Goal: Task Accomplishment & Management: Use online tool/utility

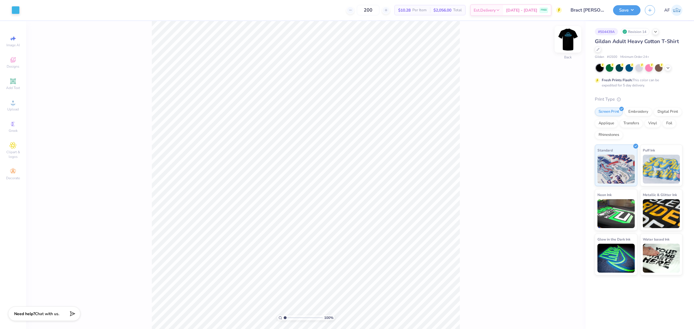
click at [567, 33] on img at bounding box center [567, 39] width 23 height 23
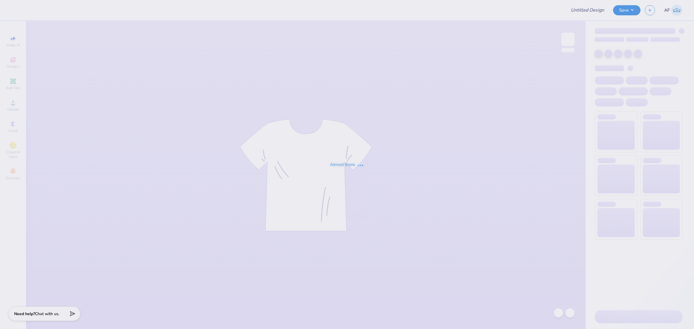
type input "Bract Housr BM Shirts"
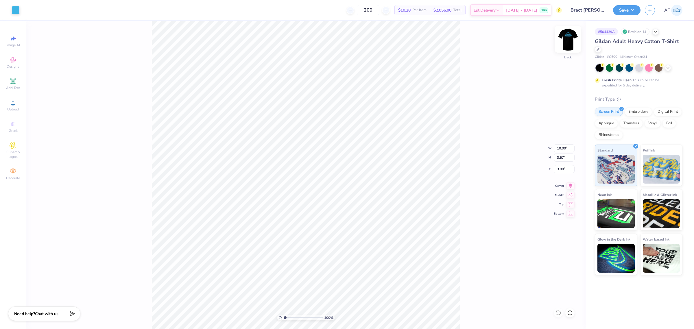
click at [567, 33] on img at bounding box center [567, 39] width 23 height 23
click at [15, 105] on icon at bounding box center [13, 102] width 7 height 7
click at [350, 213] on li "Group" at bounding box center [358, 216] width 45 height 11
click at [338, 129] on li "Cut" at bounding box center [341, 130] width 45 height 12
click at [359, 265] on li "Group" at bounding box center [355, 264] width 45 height 11
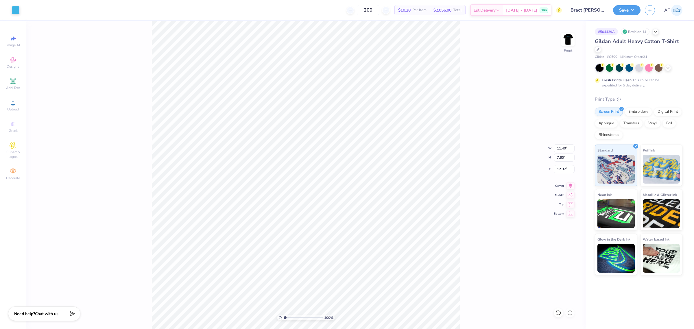
type input "2.70"
type input "20.55"
click at [360, 267] on li "Group" at bounding box center [356, 264] width 45 height 11
type input "7.60"
type input "12.37"
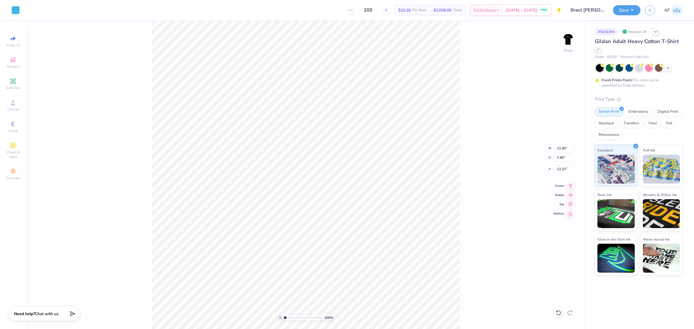
type input "10.88"
click at [564, 169] on input "12.37" at bounding box center [564, 169] width 21 height 8
type input "3.00"
click at [555, 148] on input "11.40" at bounding box center [564, 148] width 21 height 8
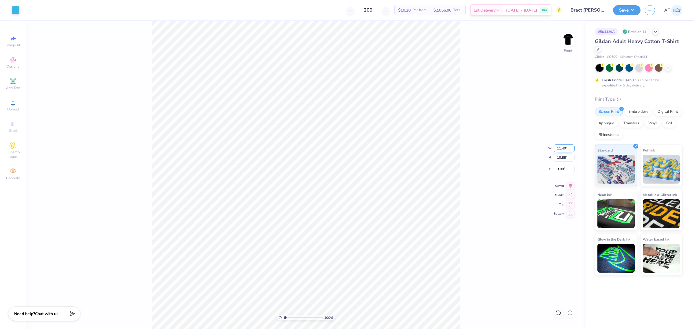
click at [555, 148] on input "11.40" at bounding box center [564, 148] width 21 height 8
type input "12.50"
type input "11.93"
click at [555, 170] on input "2.47" at bounding box center [564, 169] width 21 height 8
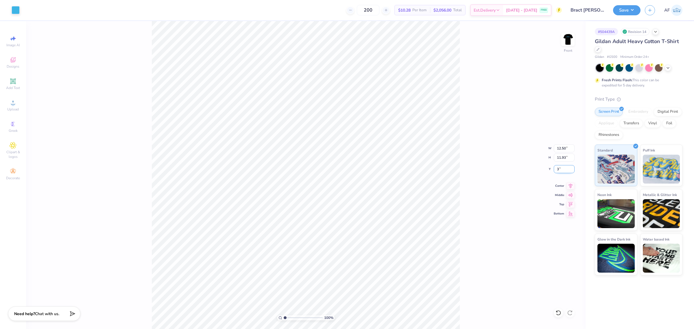
type input "3.00"
click at [570, 187] on icon at bounding box center [570, 185] width 8 height 7
click at [573, 37] on img at bounding box center [567, 39] width 23 height 23
click at [563, 148] on input "14.55" at bounding box center [564, 148] width 21 height 8
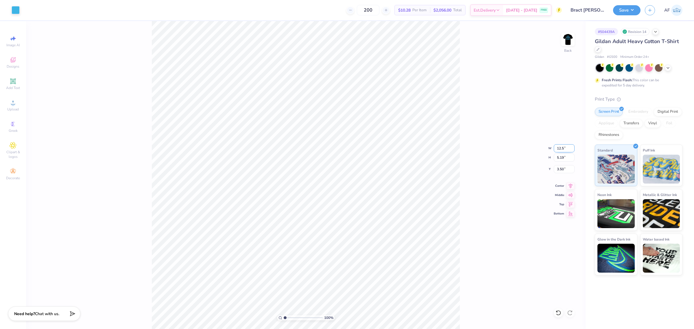
type input "12.50"
type input "4.46"
type input "7.62"
click at [561, 147] on input "12.50" at bounding box center [564, 148] width 21 height 8
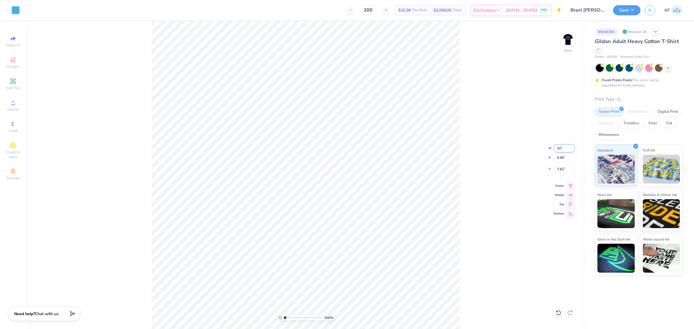
type input "10.00"
type input "3.57"
click at [558, 171] on input "8.06" at bounding box center [564, 169] width 21 height 8
type input "3.00"
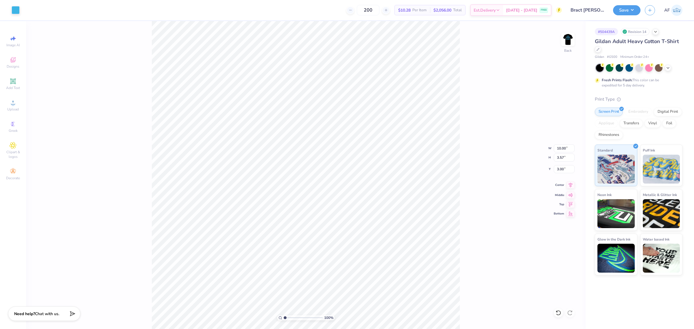
click at [573, 186] on icon at bounding box center [570, 185] width 8 height 7
click at [568, 188] on icon at bounding box center [570, 185] width 8 height 7
click at [568, 40] on img at bounding box center [567, 39] width 23 height 23
click at [570, 186] on icon at bounding box center [570, 185] width 8 height 7
click at [497, 187] on div "100 % Front W 12.50 12.50 " H 11.93 11.93 " Y 3.00 3.00 " Center Middle Top Bot…" at bounding box center [305, 175] width 559 height 308
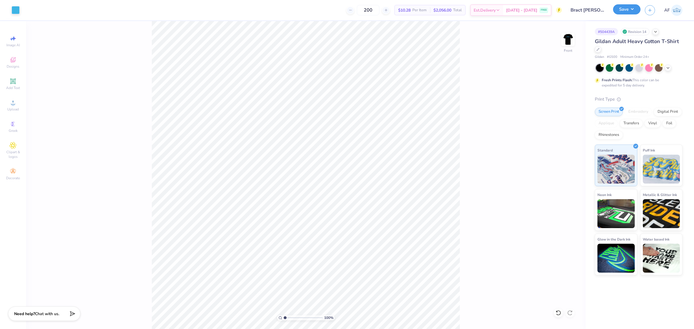
click at [632, 11] on button "Save" at bounding box center [626, 9] width 27 height 10
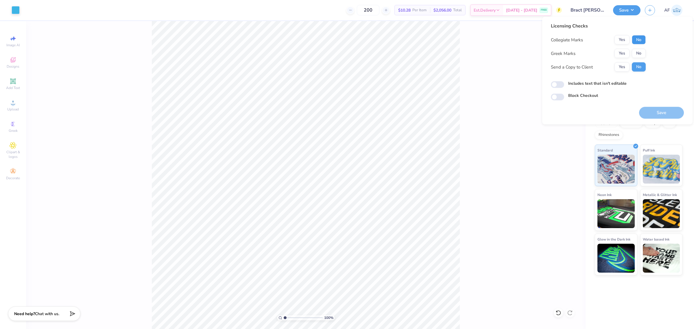
click at [635, 42] on button "No" at bounding box center [639, 39] width 14 height 9
click at [638, 56] on button "No" at bounding box center [639, 53] width 14 height 9
click at [618, 69] on button "Yes" at bounding box center [621, 66] width 15 height 9
drag, startPoint x: 645, startPoint y: 112, endPoint x: 493, endPoint y: 185, distance: 168.8
click at [493, 185] on body "Art colors 200 $10.28 Per Item $2,056.00 Total Est. Delivery Sep 16 - 19 FREE D…" at bounding box center [347, 164] width 694 height 329
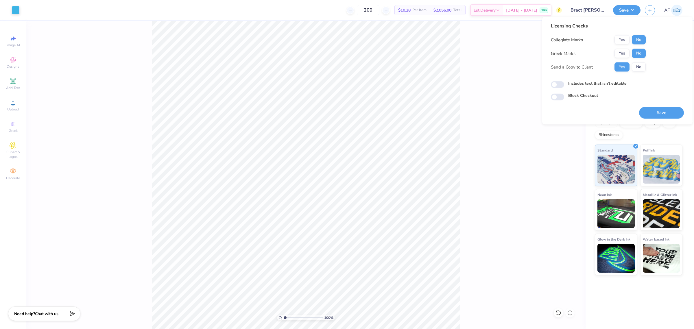
click at [468, 178] on div "100 % Front" at bounding box center [305, 175] width 559 height 308
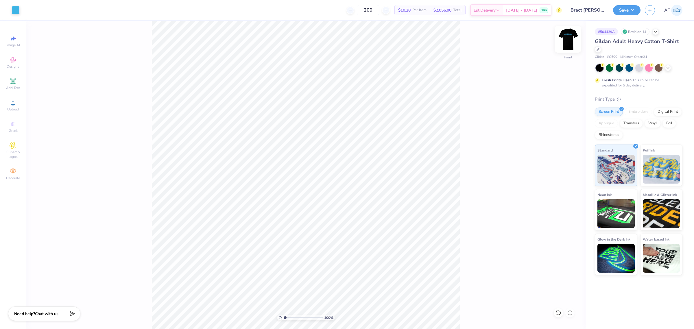
click at [572, 43] on img at bounding box center [567, 39] width 23 height 23
click at [128, 156] on div "100 % Back" at bounding box center [305, 175] width 559 height 308
click at [635, 8] on button "Save" at bounding box center [626, 9] width 27 height 10
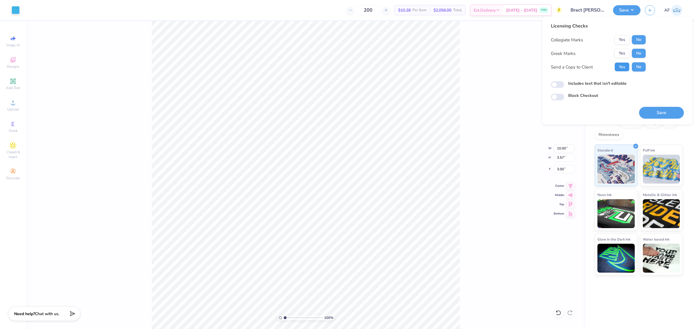
click at [624, 67] on button "Yes" at bounding box center [621, 66] width 15 height 9
click at [669, 109] on button "Save" at bounding box center [661, 113] width 45 height 12
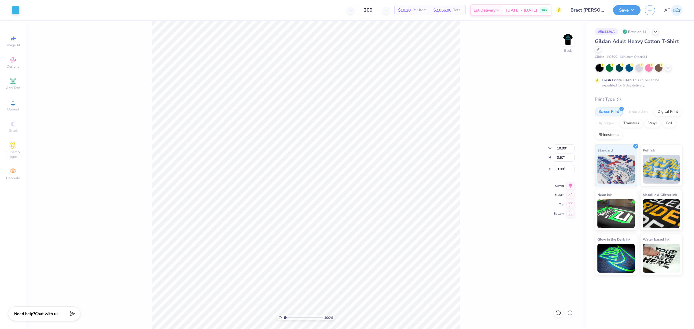
click at [494, 109] on div "100 % Back W 10.00 10.00 " H 3.57 3.57 " Y 3.00 3.00 " Center Middle Top Bottom" at bounding box center [305, 175] width 559 height 308
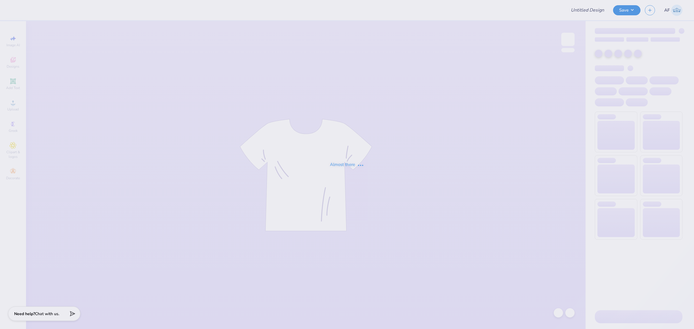
type input "DHOP"
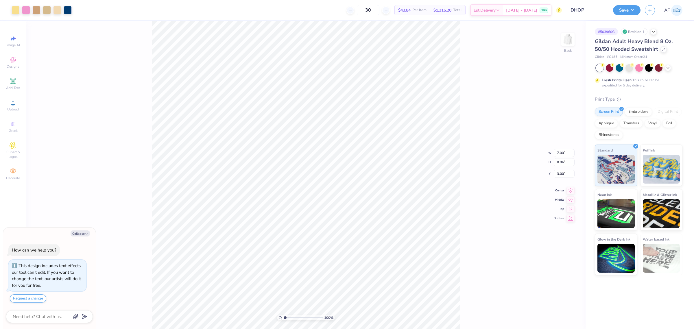
type textarea "x"
type input "3.49252622829344"
type textarea "x"
type input "3.49252622829344"
type textarea "x"
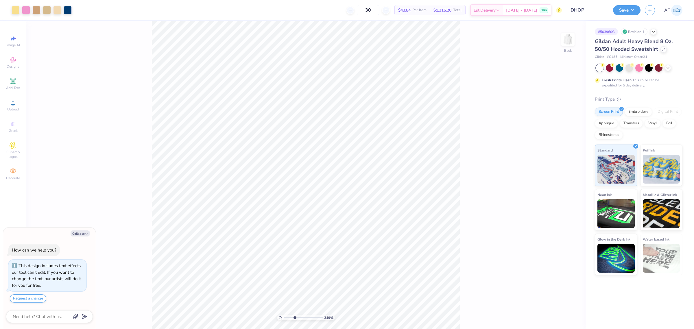
type input "3.49252622829344"
type textarea "x"
type input "3.49252622829344"
type input "5.67"
type textarea "x"
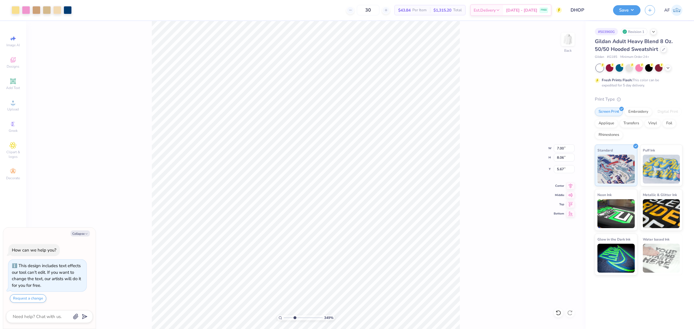
type input "3.49252622829344"
type textarea "x"
type input "3.49252622829344"
type textarea "x"
type input "3.49252622829344"
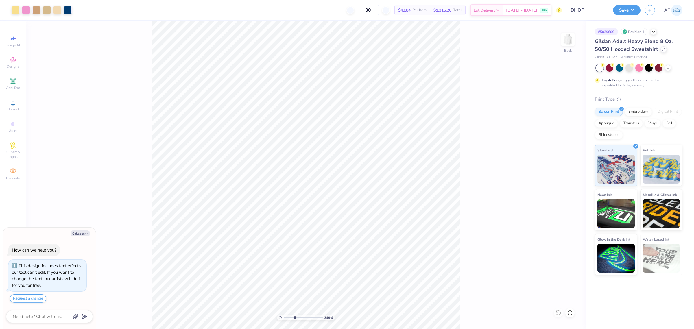
type textarea "x"
type input "1"
click at [358, 230] on li "Download vector" at bounding box center [341, 231] width 45 height 11
type textarea "x"
type input "1.86883017641878"
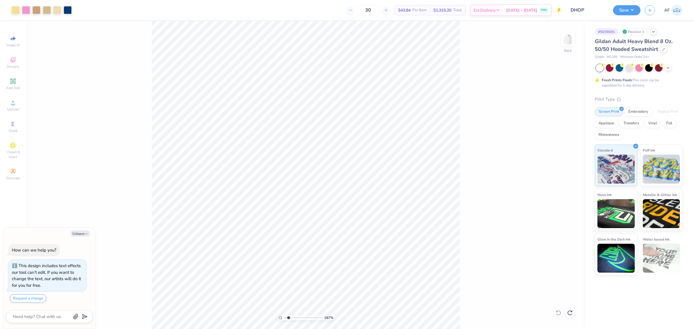
type textarea "x"
type input "1.86883017641878"
type textarea "x"
type input "3.49252622829344"
type textarea "x"
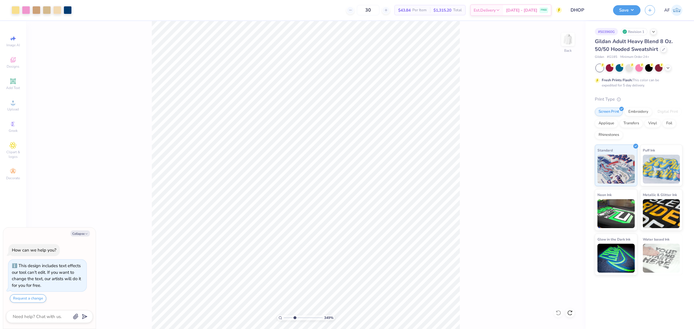
type input "3.49252622829344"
type textarea "x"
type input "2.86325695108274"
type textarea "x"
type input "2.86325695108274"
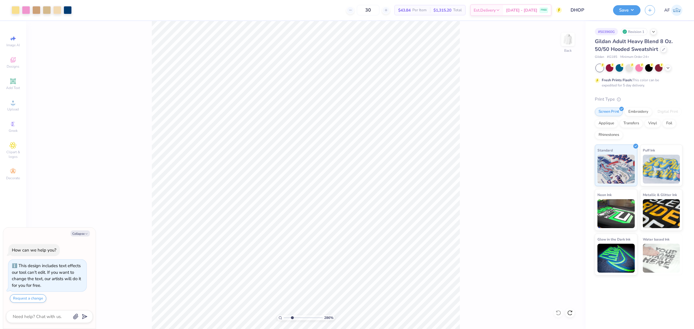
type textarea "x"
type input "4.34417070382286"
click at [47, 11] on div at bounding box center [47, 9] width 8 height 8
type textarea "x"
type input "4.34417070382286"
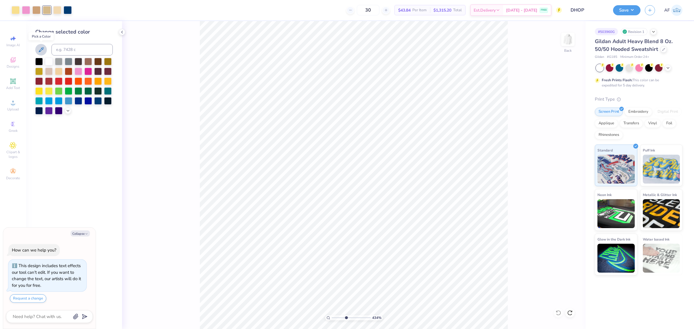
click at [41, 50] on icon at bounding box center [41, 49] width 7 height 7
type textarea "x"
type input "4.34417070382286"
type textarea "x"
type input "4.34417070382286"
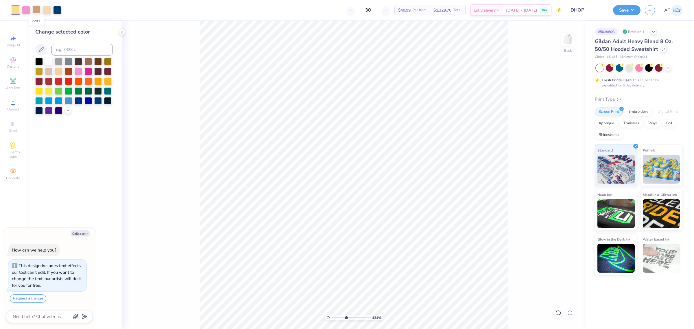
click at [37, 11] on div at bounding box center [36, 9] width 8 height 8
type textarea "x"
type input "4.34417070382286"
click at [40, 51] on icon at bounding box center [41, 49] width 5 height 5
type textarea "x"
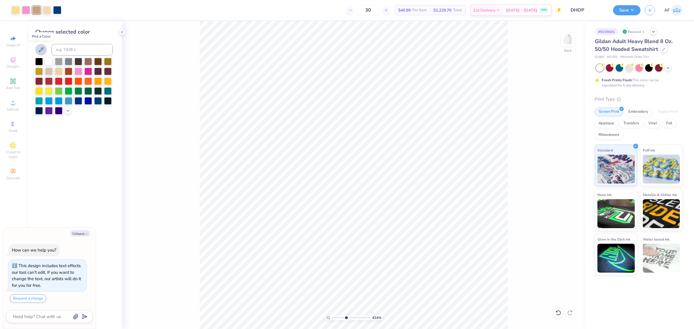
type input "4.34417070382286"
type textarea "x"
type input "4.34417070382286"
type textarea "x"
type input "4.34417070382286"
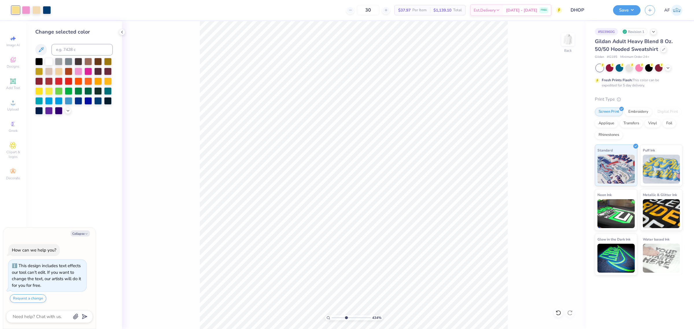
type textarea "x"
type input "4.34417070382286"
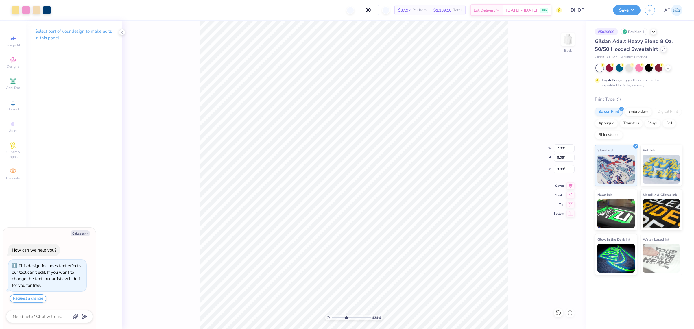
type textarea "x"
type input "4.34417070382286"
type textarea "x"
type input "5.35094099302426"
type textarea "x"
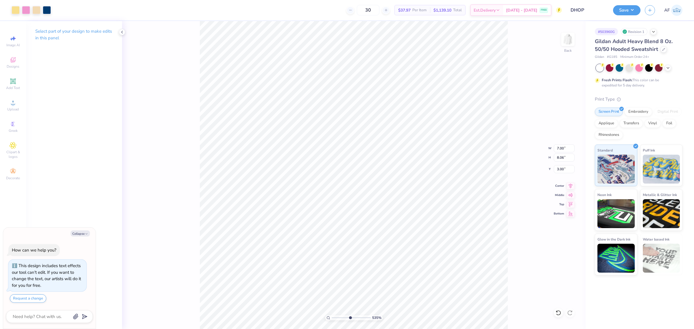
type input "5.35094099302426"
type textarea "x"
type input "5.35094099302426"
click at [38, 11] on div at bounding box center [36, 9] width 8 height 8
type textarea "x"
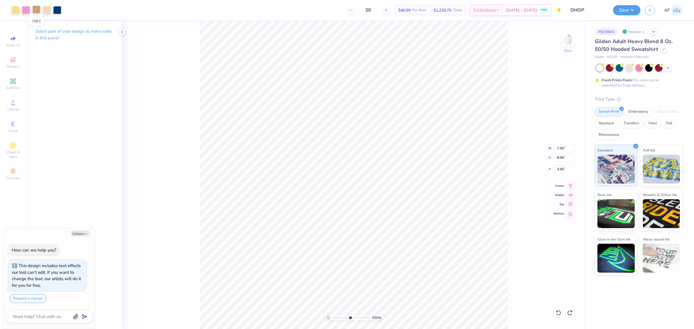
type input "5.35094099302426"
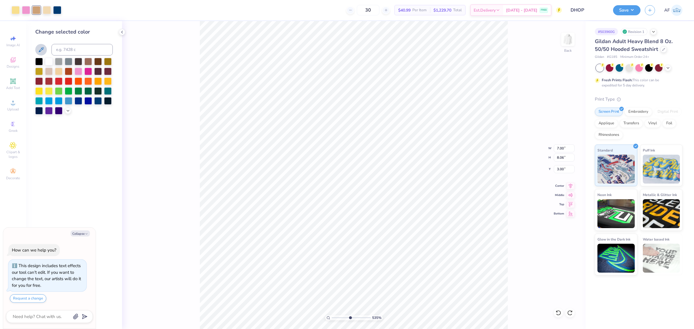
click at [42, 52] on icon at bounding box center [41, 49] width 7 height 7
type textarea "x"
type input "5.35094099302426"
click at [48, 11] on div at bounding box center [47, 9] width 8 height 8
type textarea "x"
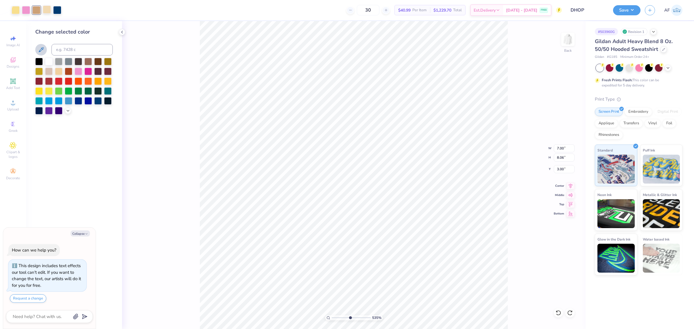
type input "5.35094099302426"
click at [35, 11] on div at bounding box center [36, 9] width 8 height 8
type textarea "x"
type input "5.35094099302426"
click at [37, 51] on button at bounding box center [41, 50] width 12 height 12
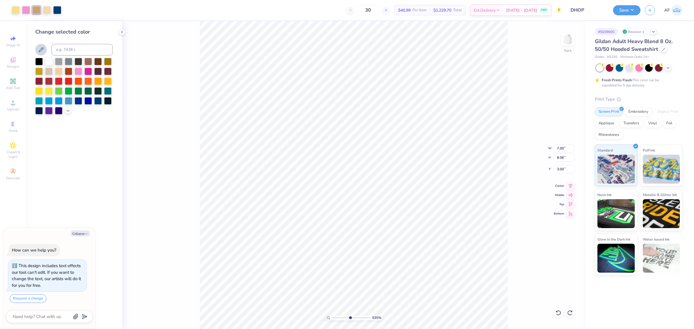
type textarea "x"
type input "5.35094099302426"
click at [38, 49] on icon at bounding box center [41, 49] width 7 height 7
type textarea "x"
type input "5.35094099302426"
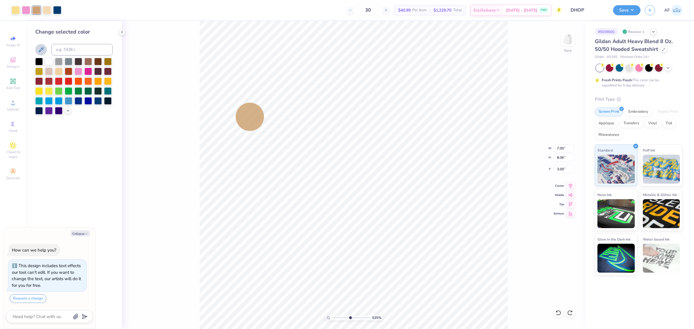
type textarea "x"
type input "5.35094099302426"
click at [40, 49] on icon at bounding box center [41, 49] width 7 height 7
type textarea "x"
type input "5.35094099302426"
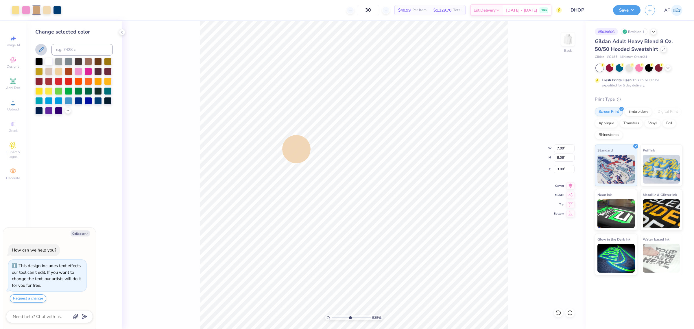
type textarea "x"
type input "5.35094099302426"
type textarea "x"
type input "5.35094099302426"
type textarea "x"
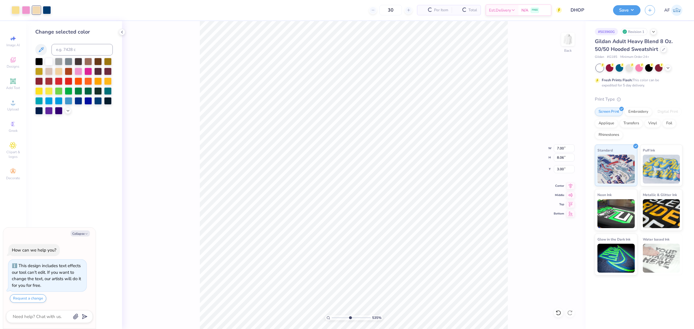
type input "5.35094099302426"
type textarea "x"
type input "5.35094099302426"
type textarea "x"
type input "3.52682250253834"
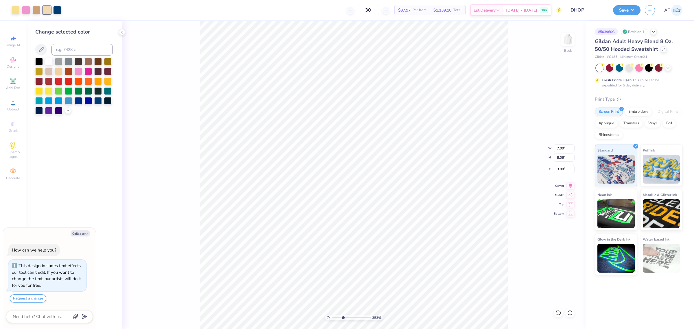
type textarea "x"
type input "3.52682250253834"
click at [69, 11] on div "30 $40.99 Per Item $1,229.70 Total Est. Delivery Sep 16 - 19 FREE" at bounding box center [314, 10] width 496 height 20
click at [38, 9] on div at bounding box center [36, 9] width 8 height 8
type textarea "x"
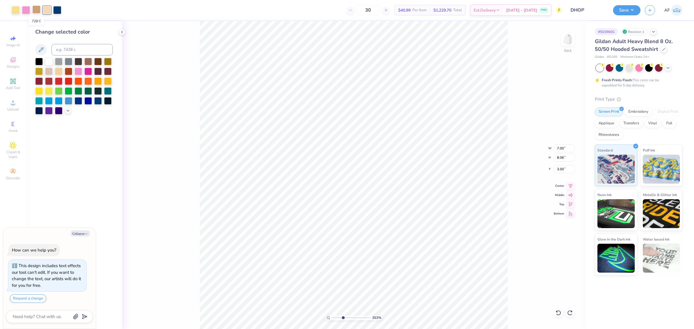
type input "3.52682250253834"
click at [45, 10] on div at bounding box center [47, 9] width 8 height 8
type textarea "x"
type input "3.52682250253834"
click at [40, 51] on icon at bounding box center [41, 49] width 5 height 5
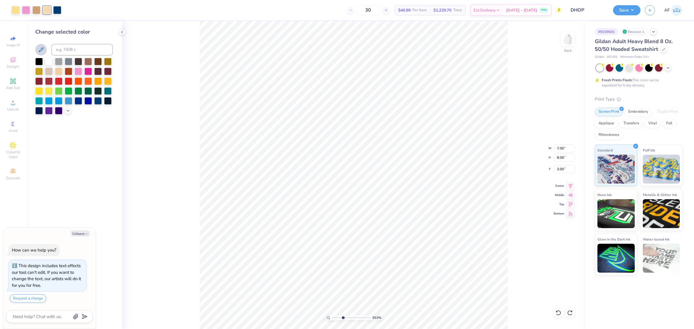
type textarea "x"
type input "3.52682250253834"
type textarea "x"
type input "3.52682250253834"
type textarea "x"
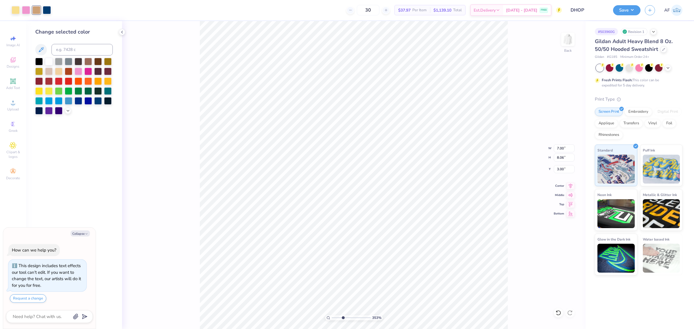
type input "3.52682250253834"
type textarea "x"
type input "3.52682250253834"
type textarea "x"
type input "3.52682250253834"
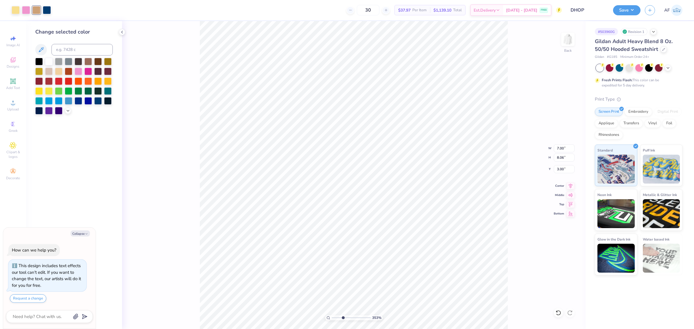
type textarea "x"
type input "3.52682250253834"
type textarea "x"
type input "3.52682250253834"
type textarea "x"
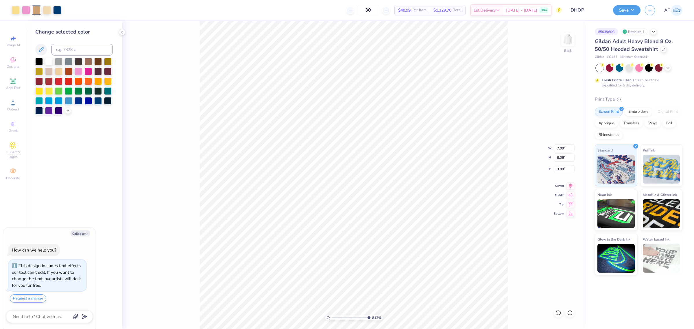
type input "10"
type textarea "x"
type input "5.35094099302426"
click at [50, 9] on div at bounding box center [47, 9] width 8 height 8
type textarea "x"
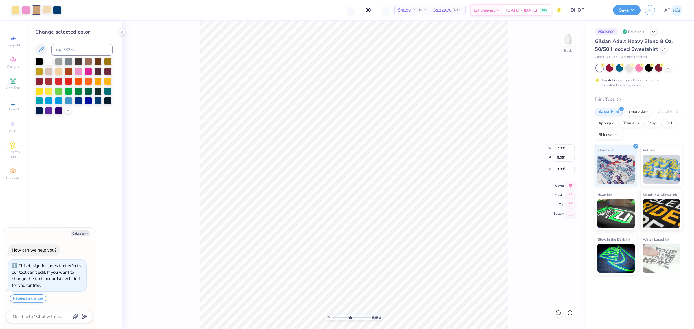
type input "5.35094099302426"
click at [36, 9] on div at bounding box center [36, 9] width 8 height 8
type textarea "x"
type input "5.35094099302426"
click at [39, 50] on icon at bounding box center [41, 49] width 7 height 7
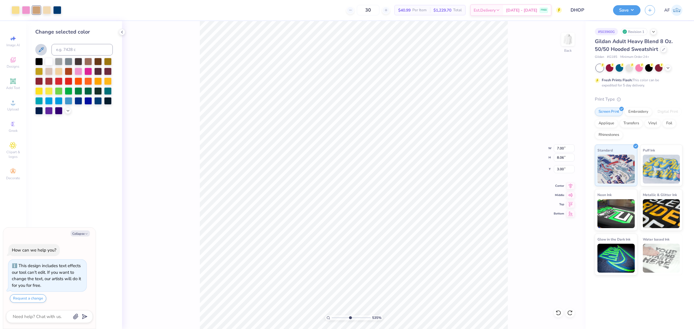
type textarea "x"
type input "5.35094099302426"
type textarea "x"
type input "5.35094099302426"
type textarea "x"
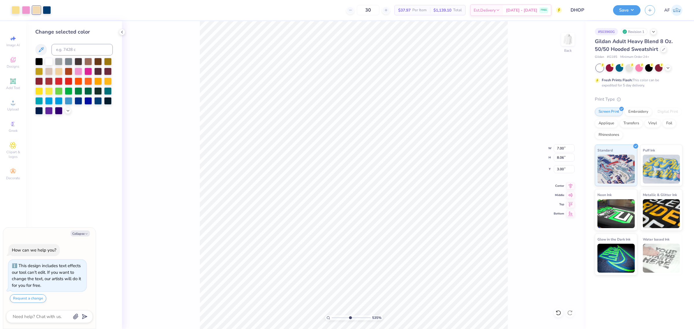
type input "5.35094099302426"
type textarea "x"
type input "5.35094099302426"
type textarea "x"
type input "5.35094099302426"
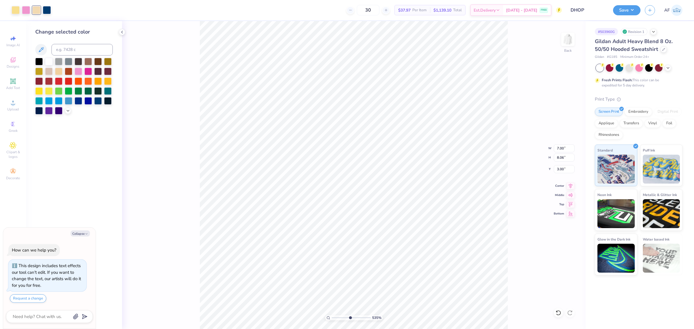
type textarea "x"
type input "10"
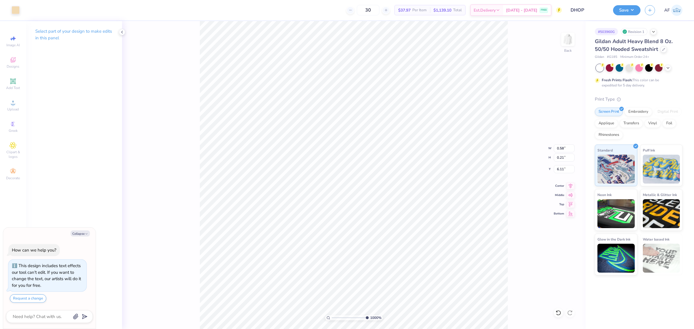
type textarea "x"
type input "0.58"
type input "0.21"
type input "6.11"
type textarea "x"
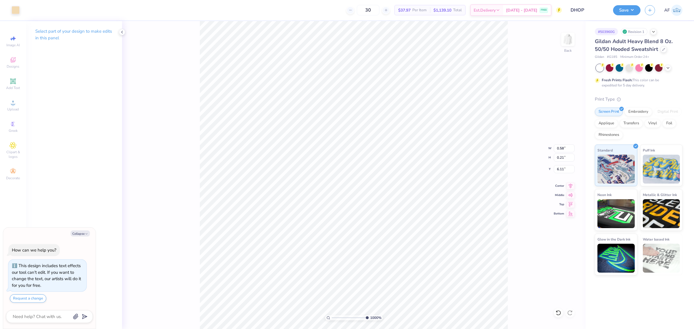
type input "1.65"
type input "0.26"
type input "6.05"
type textarea "x"
type input "0.58"
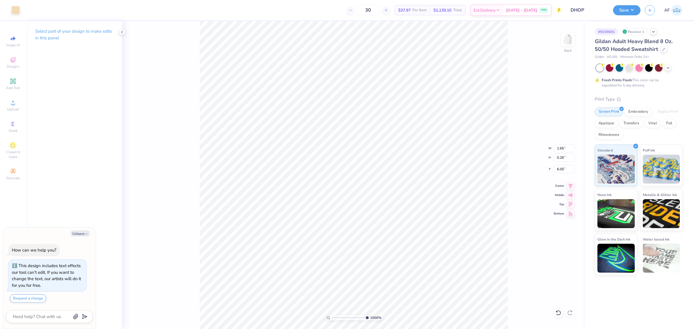
type input "0.21"
type input "6.11"
type textarea "x"
type input "3.52682250253834"
type textarea "x"
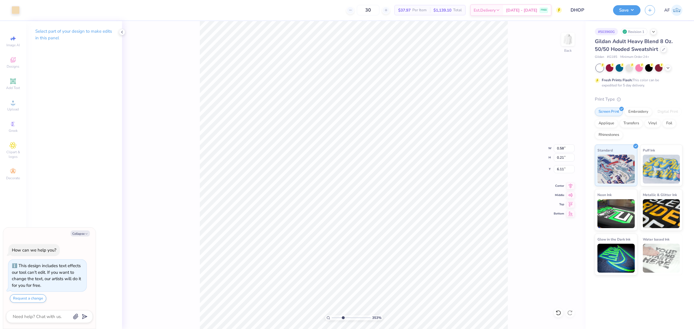
type input "3.52682250253834"
type textarea "x"
type input "3.52682250253834"
type textarea "x"
type input "2.32454010997808"
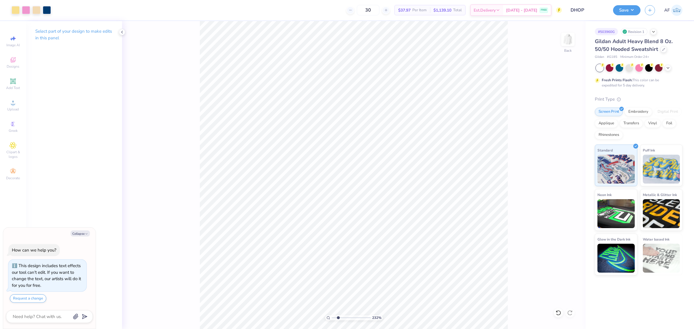
type textarea "x"
type input "2.32454010997808"
type textarea "x"
type input "2.32454010997808"
type textarea "x"
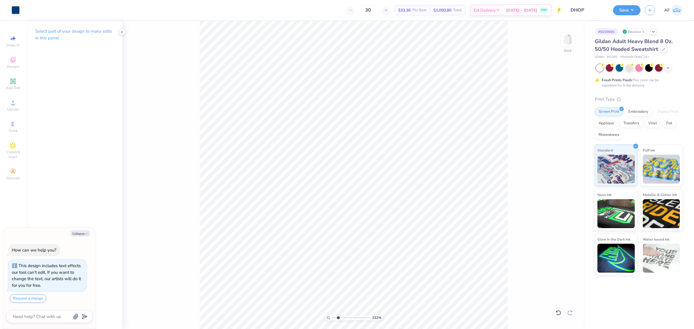
type input "2.32454010997808"
type textarea "x"
type input "2.32454010997808"
type textarea "x"
type input "2.32454010997808"
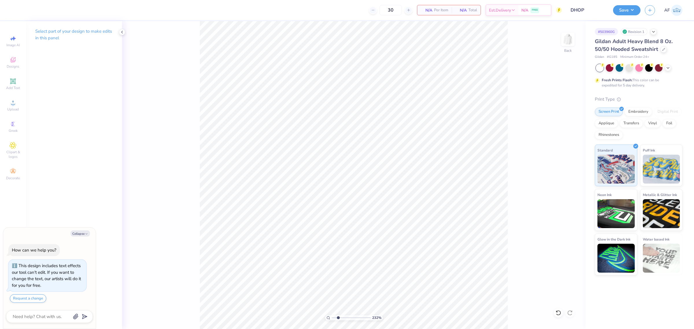
type textarea "x"
type input "1.53211189931103"
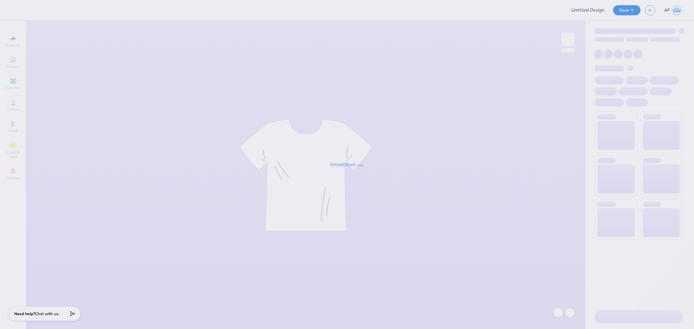
type input "DHOP"
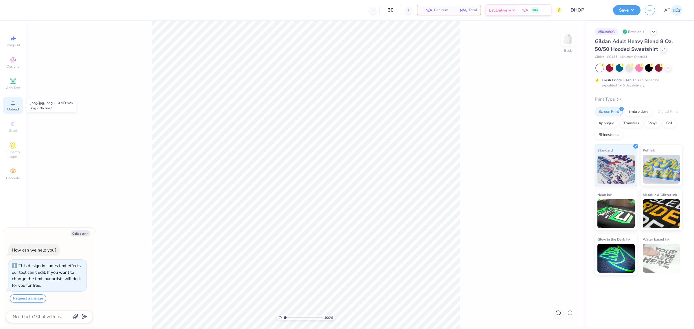
click at [12, 106] on div "Upload" at bounding box center [13, 105] width 20 height 17
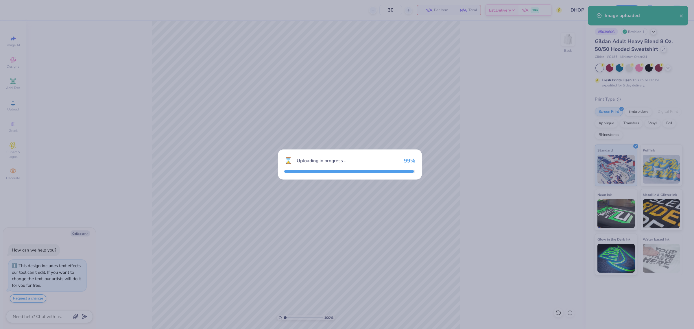
type textarea "x"
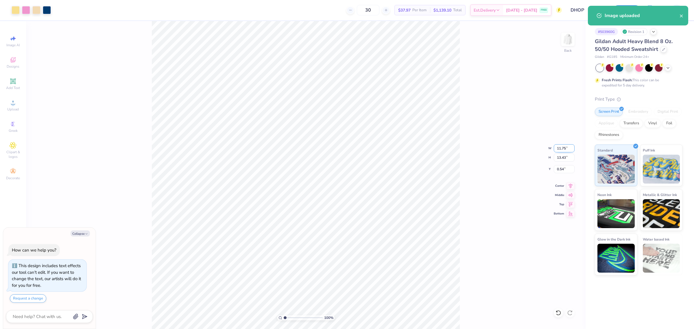
click at [560, 149] on input "11.75" at bounding box center [564, 148] width 21 height 8
type input "7"
type textarea "x"
type input "7.00"
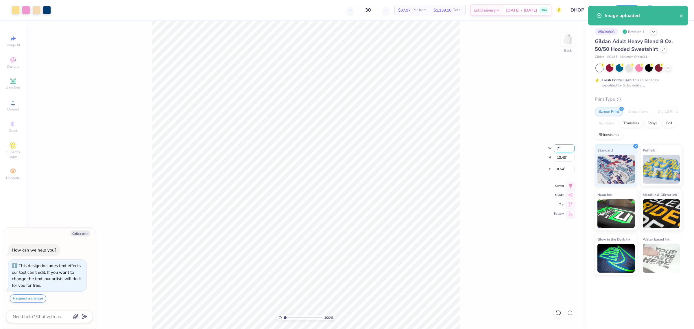
type input "8.00"
click at [561, 169] on input "3.25" at bounding box center [564, 169] width 21 height 8
type input "3"
type textarea "x"
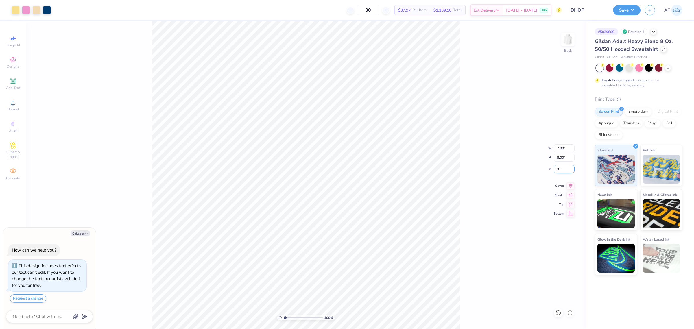
type input "3.00"
click at [571, 186] on icon at bounding box center [570, 185] width 8 height 7
click at [571, 186] on icon at bounding box center [571, 185] width 4 height 5
click at [493, 139] on div "100 % Back W 7.00 7.00 " H 8.00 8.00 " Y 3.00 3.00 " Center Middle Top Bottom" at bounding box center [305, 175] width 559 height 308
click at [481, 141] on div "100 % Back W 7.00 7.00 " H 8.00 8.00 " Y 3.00 3.00 " Center Middle Top Bottom" at bounding box center [305, 175] width 559 height 308
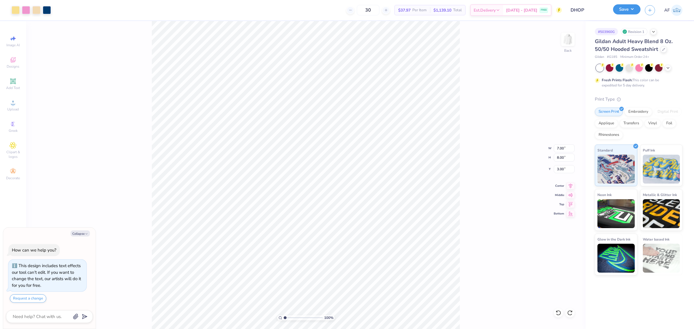
click at [635, 10] on button "Save" at bounding box center [626, 9] width 27 height 10
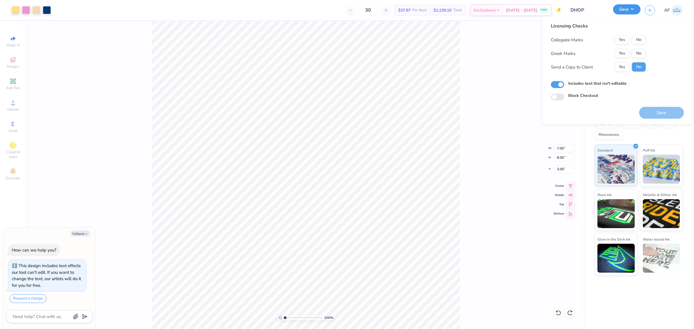
click at [635, 10] on button "Save" at bounding box center [626, 9] width 27 height 10
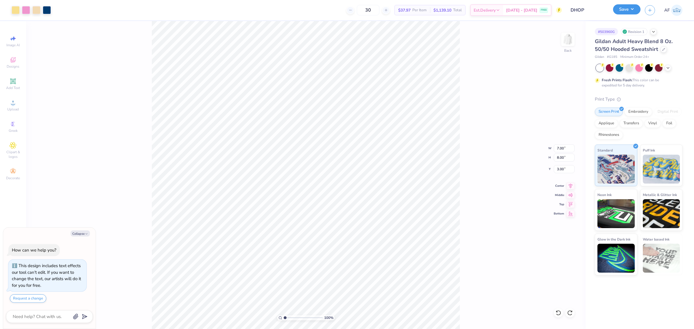
click at [633, 9] on button "Save" at bounding box center [626, 9] width 27 height 10
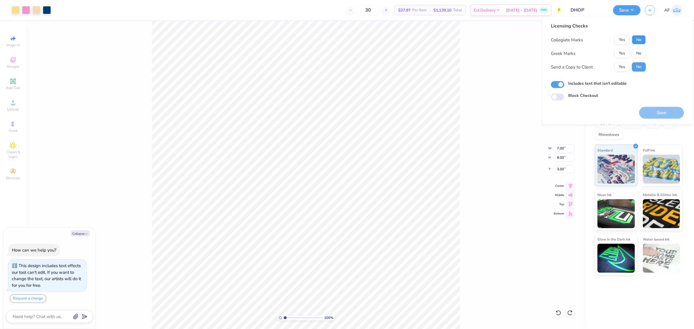
click at [639, 40] on button "No" at bounding box center [639, 39] width 14 height 9
click at [622, 54] on button "Yes" at bounding box center [621, 53] width 15 height 9
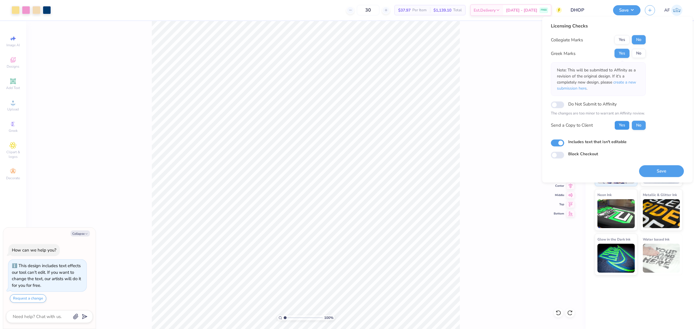
click at [622, 123] on button "Yes" at bounding box center [621, 125] width 15 height 9
click at [655, 171] on button "Save" at bounding box center [661, 171] width 45 height 12
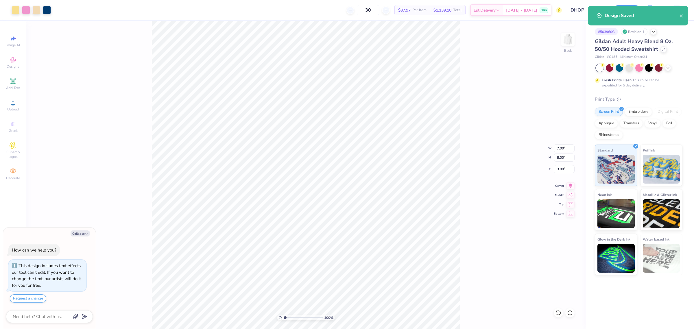
click at [496, 194] on div "100 % Back W 7.00 7.00 " H 8.00 8.00 " Y 3.00 3.00 " Center Middle Top Bottom" at bounding box center [305, 175] width 559 height 308
type textarea "x"
